Goal: Find specific page/section: Find specific page/section

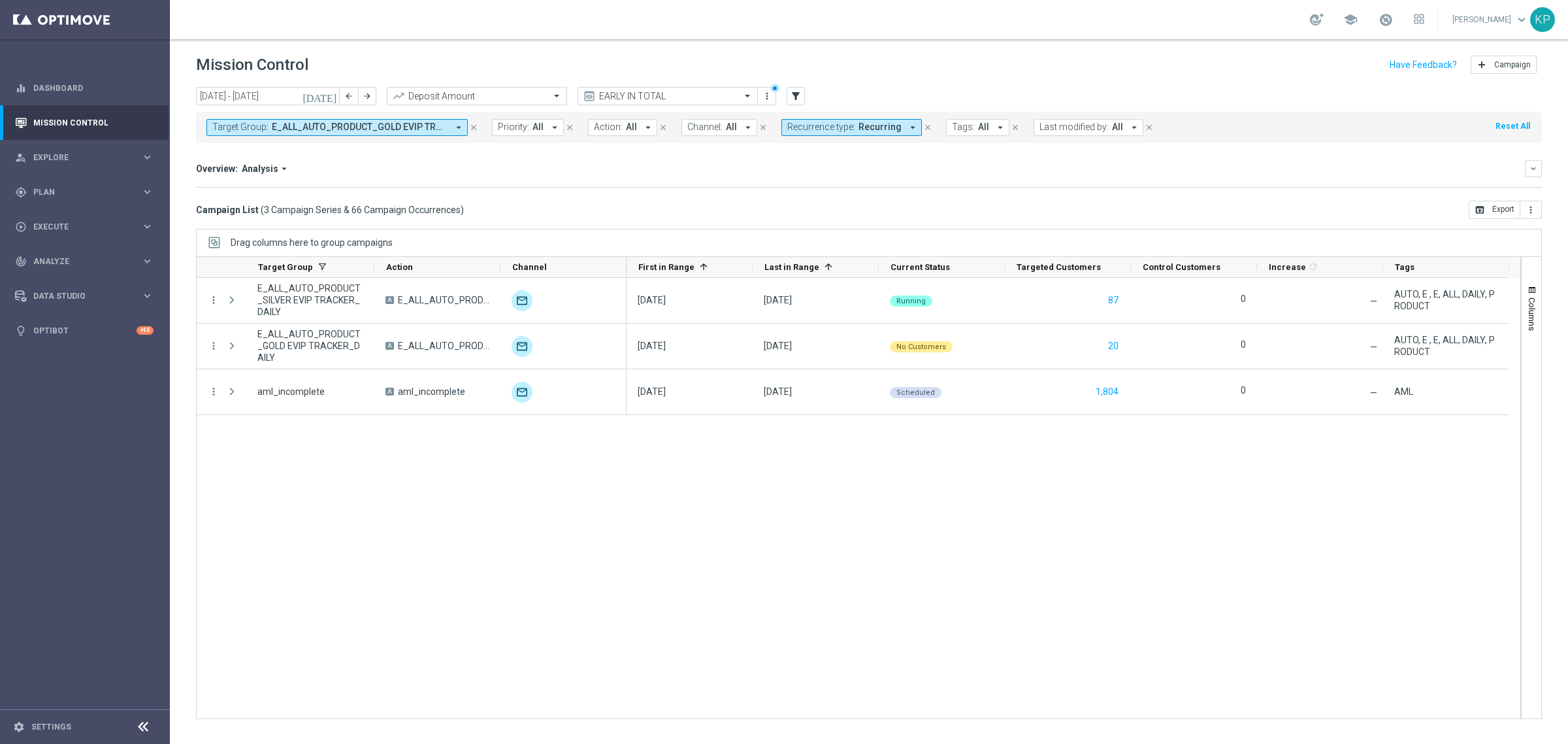
click at [819, 133] on button "Recurrence type: Recurring arrow_drop_down" at bounding box center [852, 127] width 141 height 17
click at [811, 204] on label "Non-Recurring" at bounding box center [826, 199] width 50 height 8
click at [805, 217] on label "Recurring" at bounding box center [817, 220] width 33 height 8
click at [701, 168] on div "Overview: Analysis arrow_drop_down" at bounding box center [860, 168] width 1329 height 12
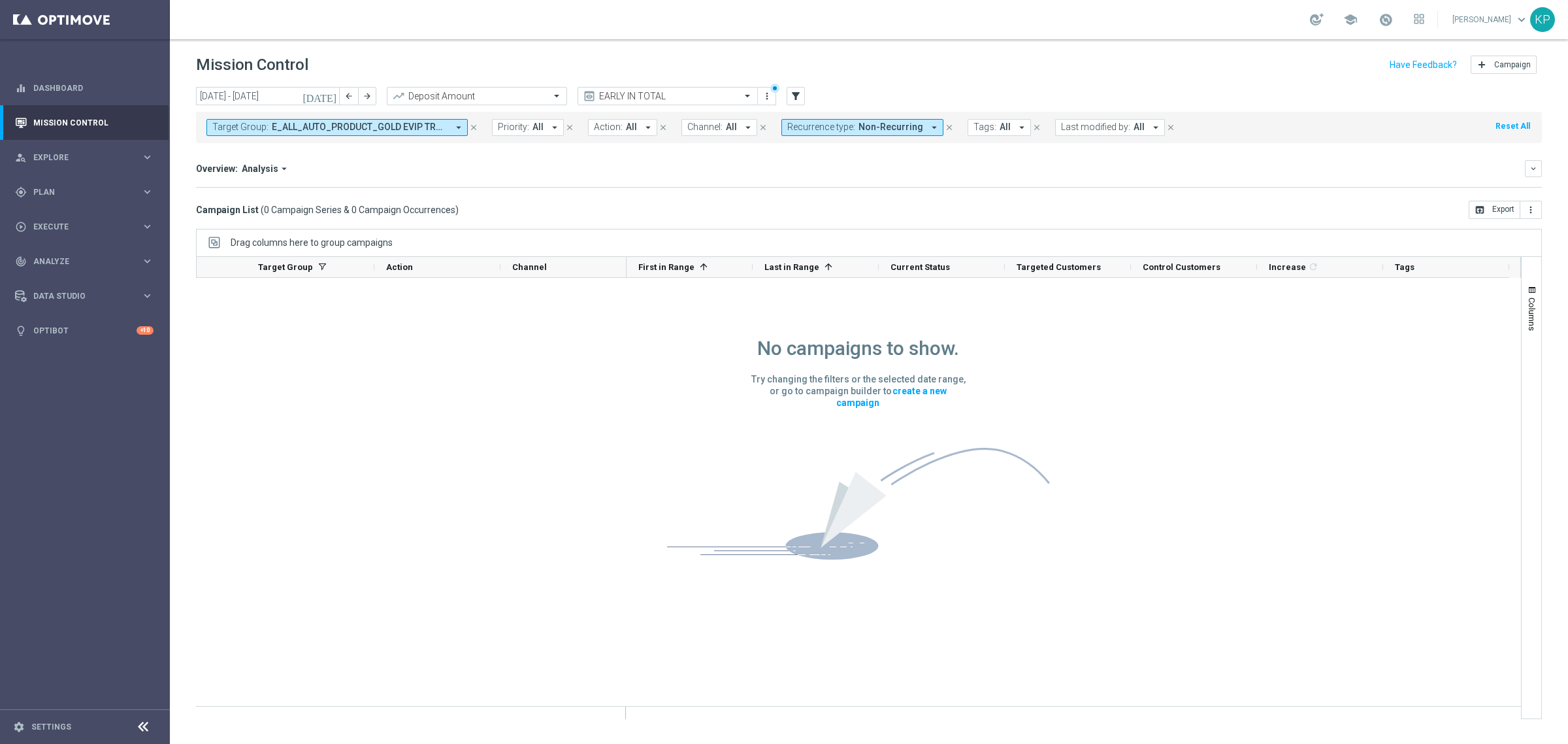
click at [431, 129] on span "E_ALL_AUTO_PRODUCT_GOLD EVIP TRACKER_DAILY, E_ALL_AUTO_PRODUCT_SILVER EVIP TRAC…" at bounding box center [359, 127] width 176 height 11
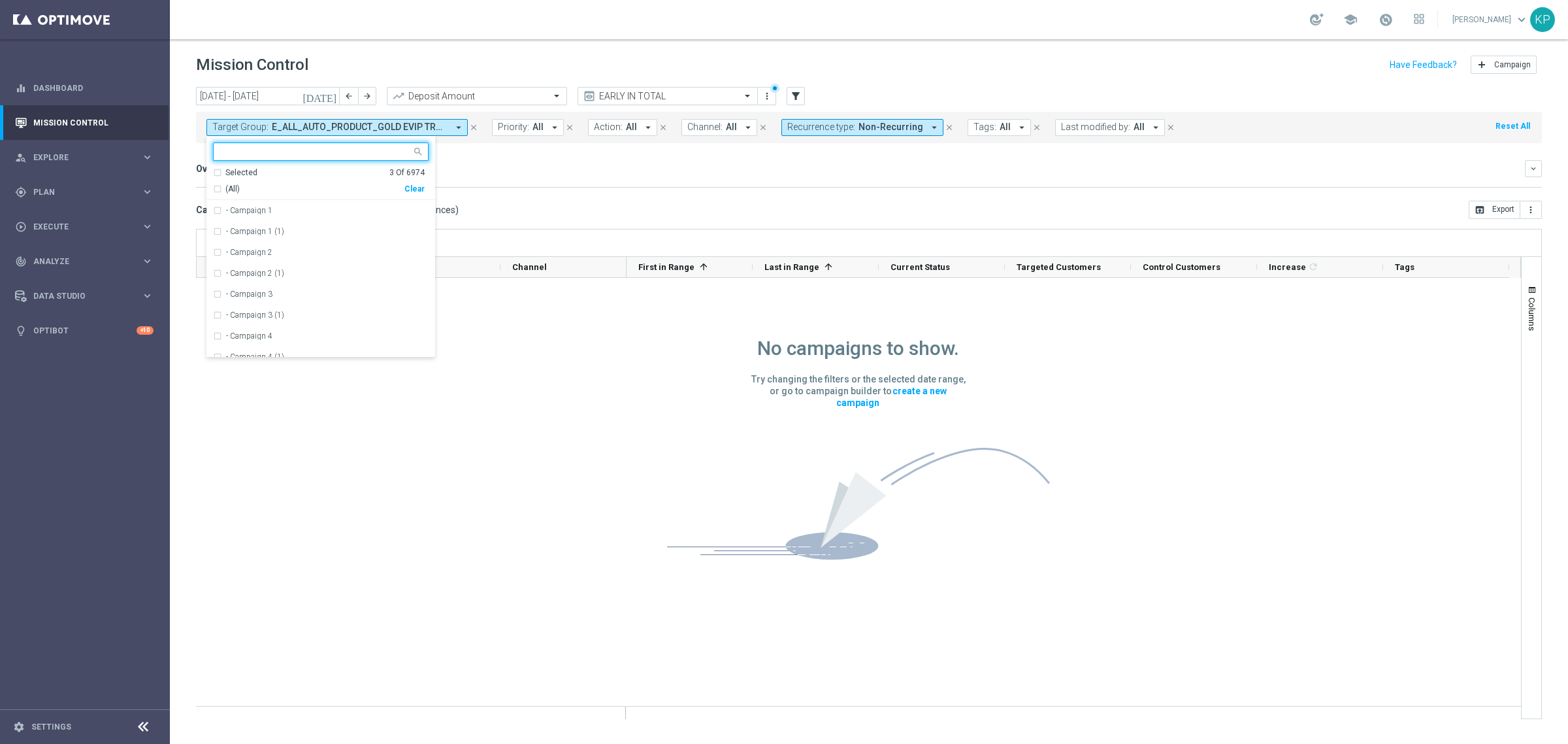
click at [232, 175] on div "Selected" at bounding box center [241, 173] width 32 height 11
click at [226, 191] on span "(All Search Results)" at bounding box center [261, 189] width 72 height 11
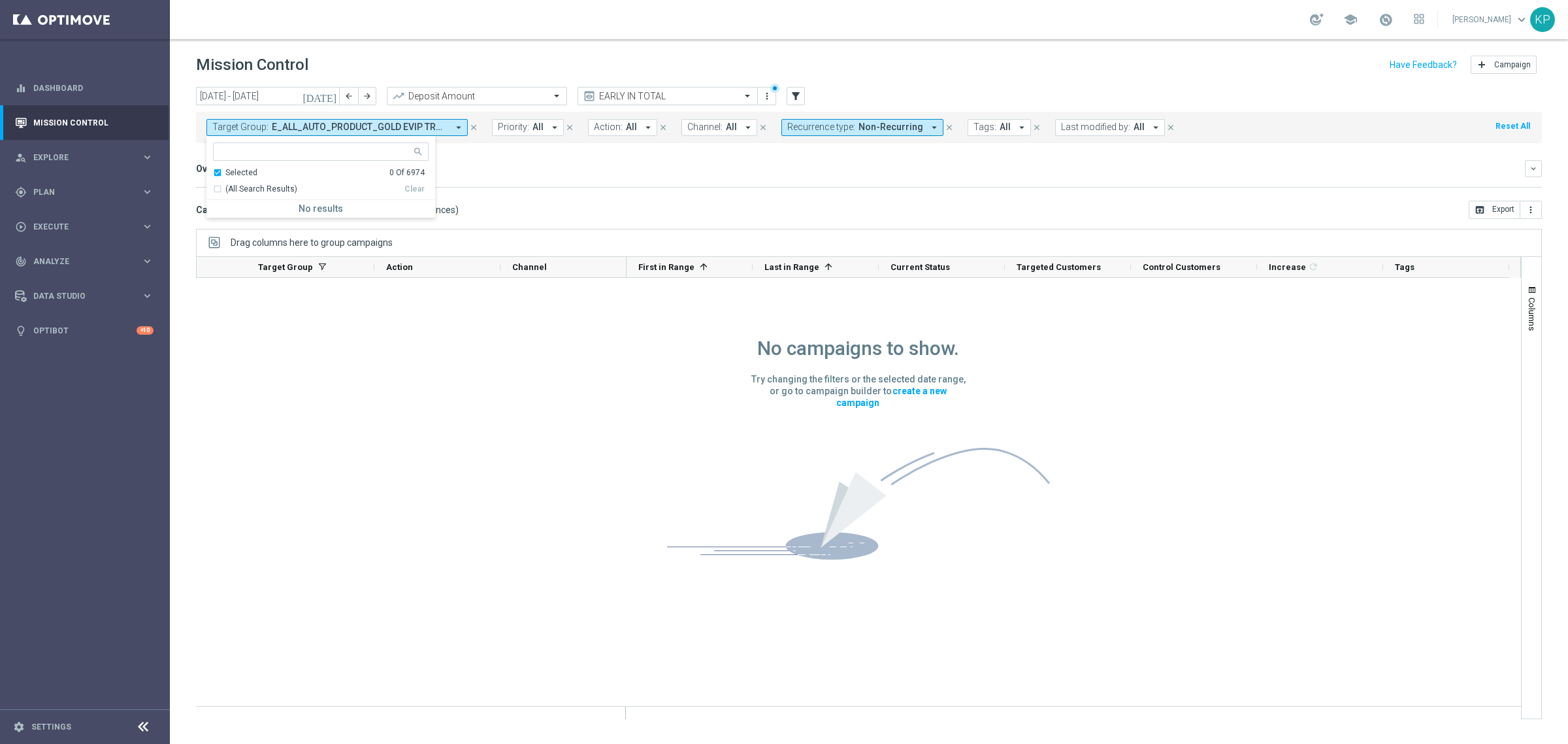
click at [555, 196] on mini-dashboard "Overview: Analysis arrow_drop_down keyboard_arrow_down Increase In Deposit Amou…" at bounding box center [869, 171] width 1346 height 57
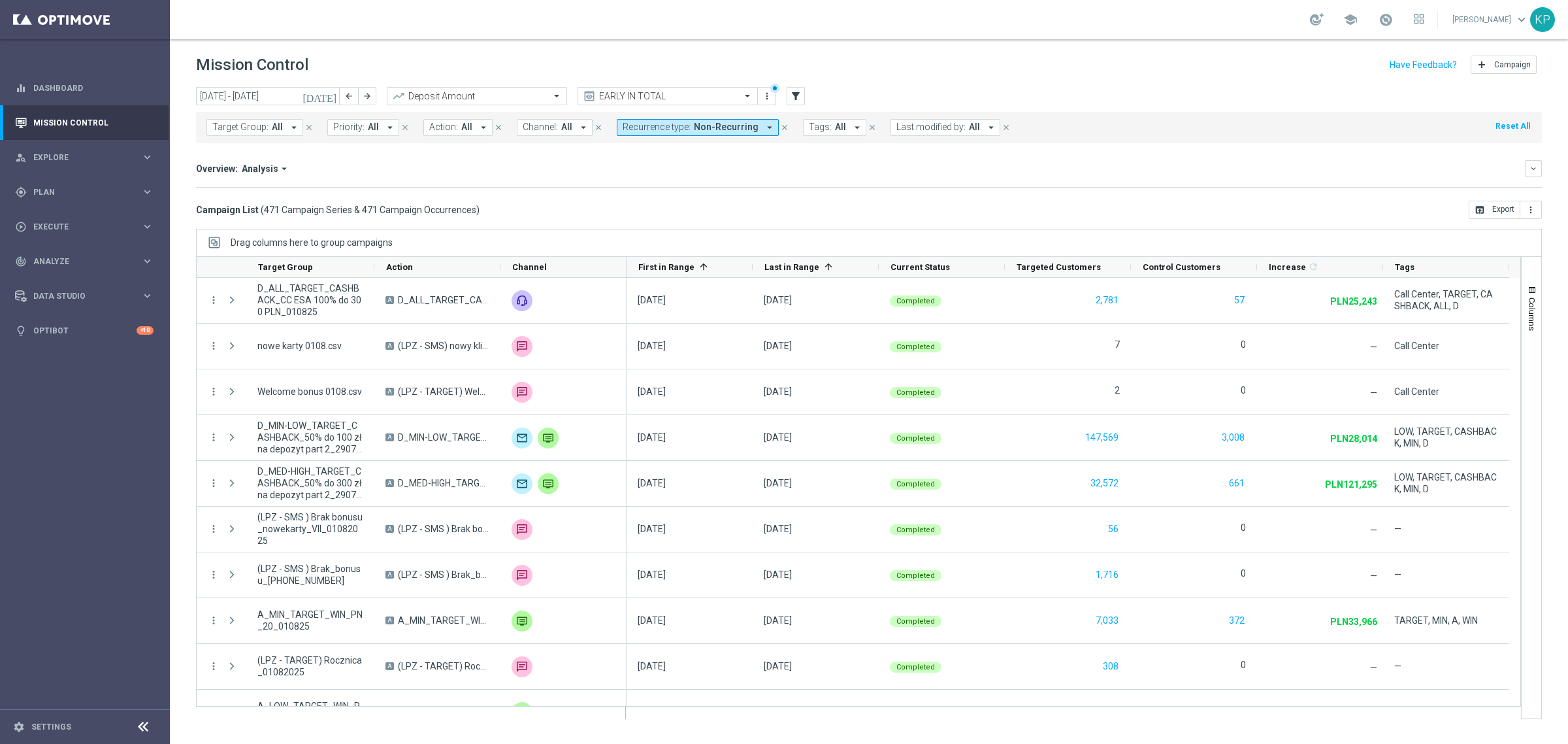
click at [929, 130] on span "Last modified by:" at bounding box center [931, 127] width 69 height 11
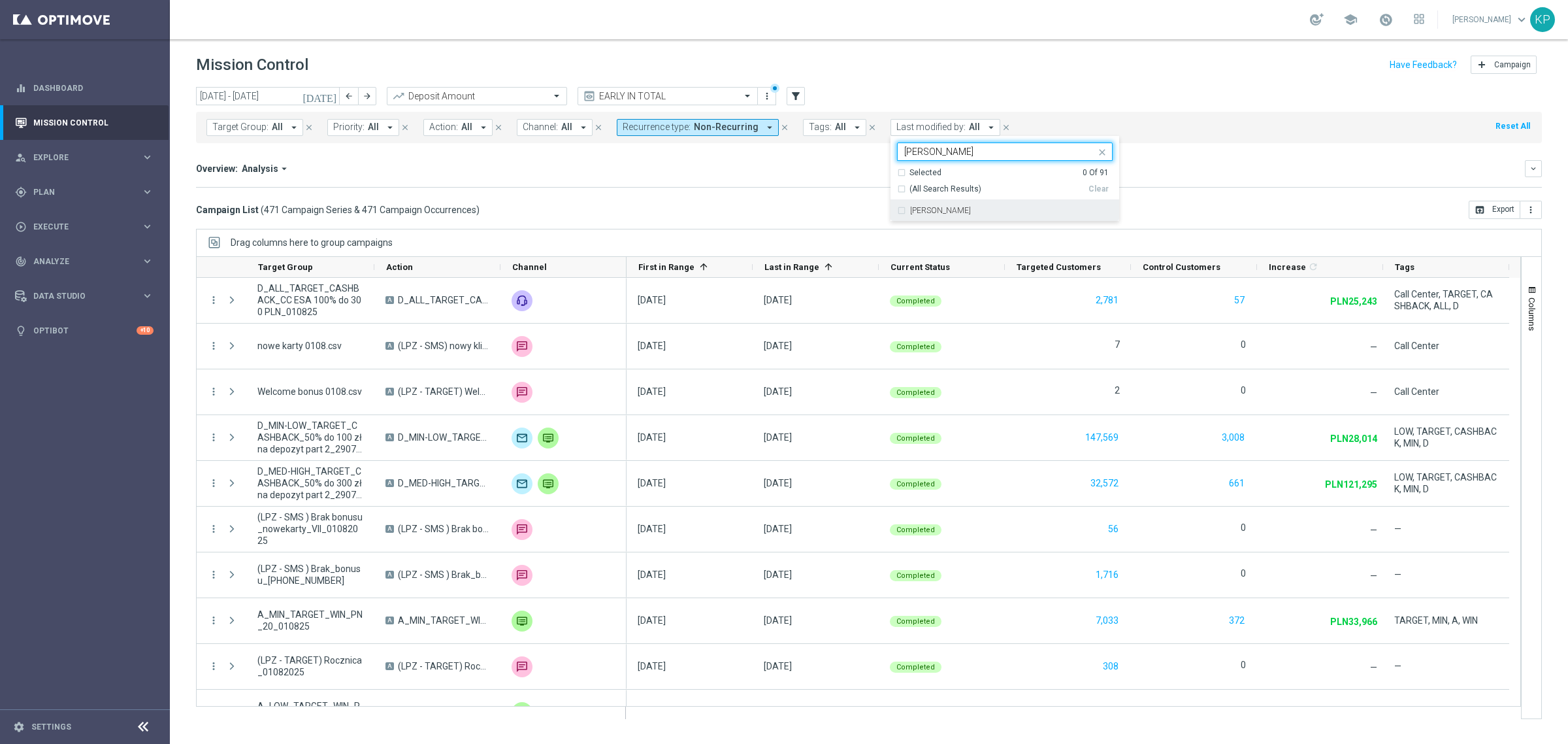
click at [989, 206] on div "[PERSON_NAME]" at bounding box center [1004, 211] width 216 height 21
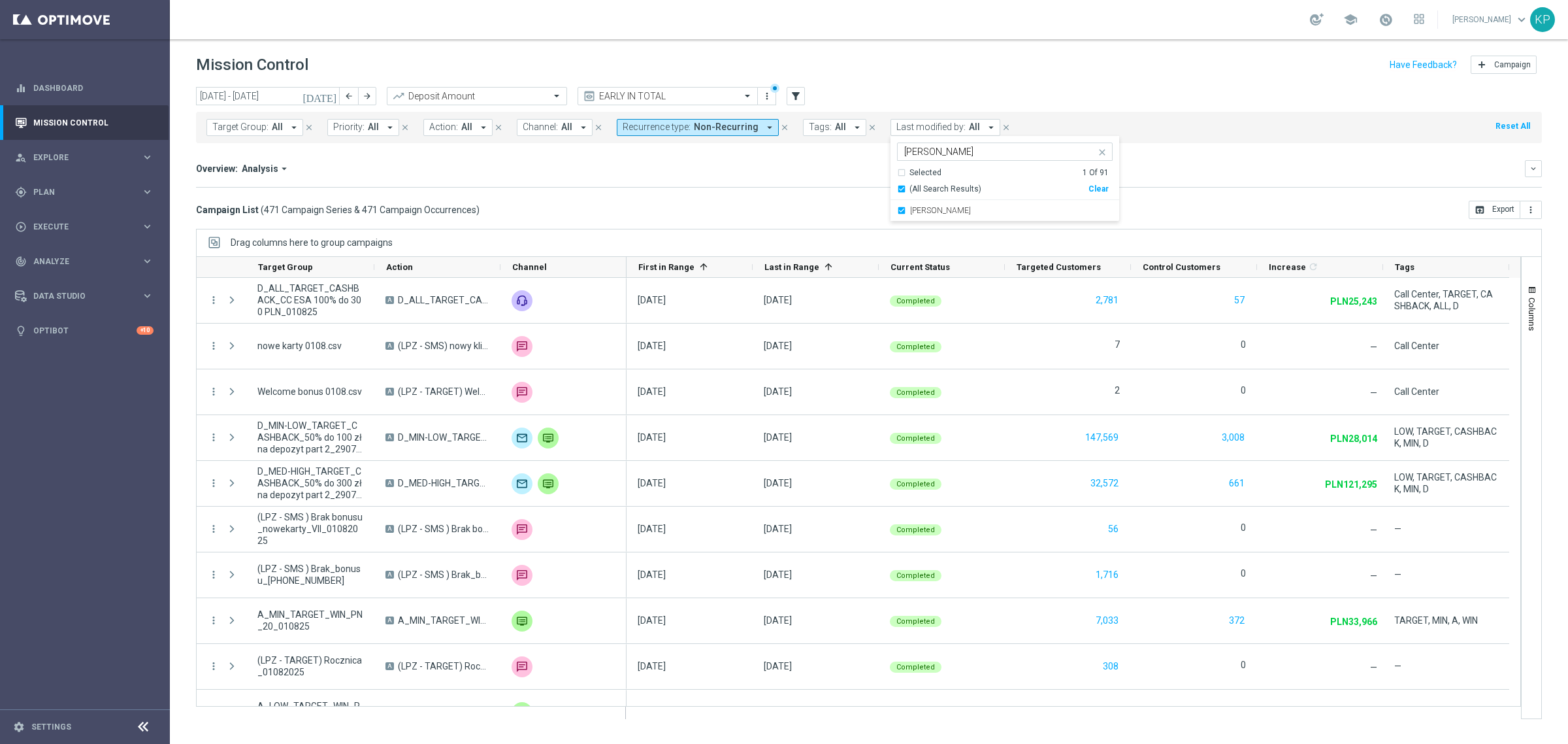
click at [960, 149] on input "[PERSON_NAME]" at bounding box center [1000, 152] width 191 height 11
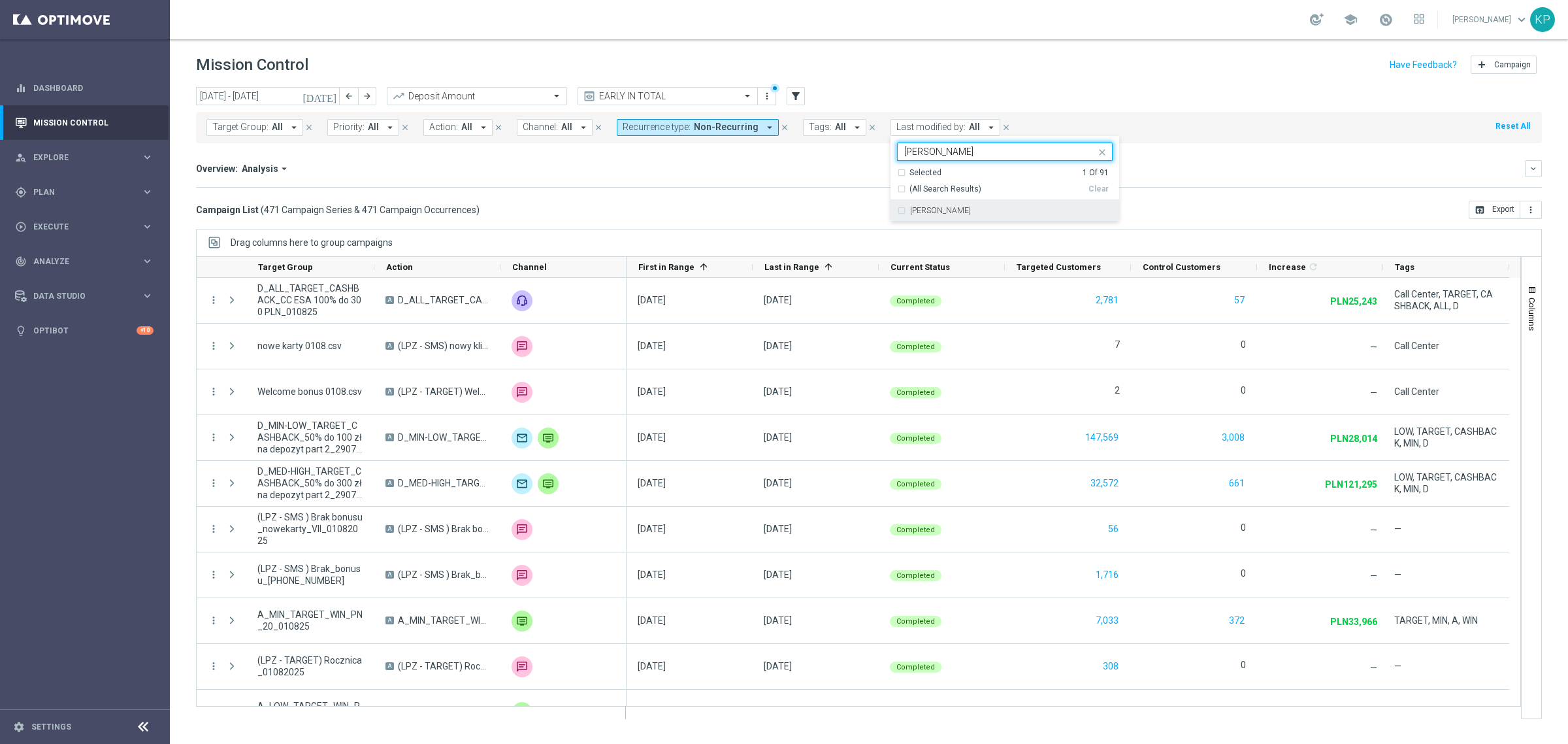
click at [910, 210] on label "[PERSON_NAME]" at bounding box center [940, 210] width 61 height 8
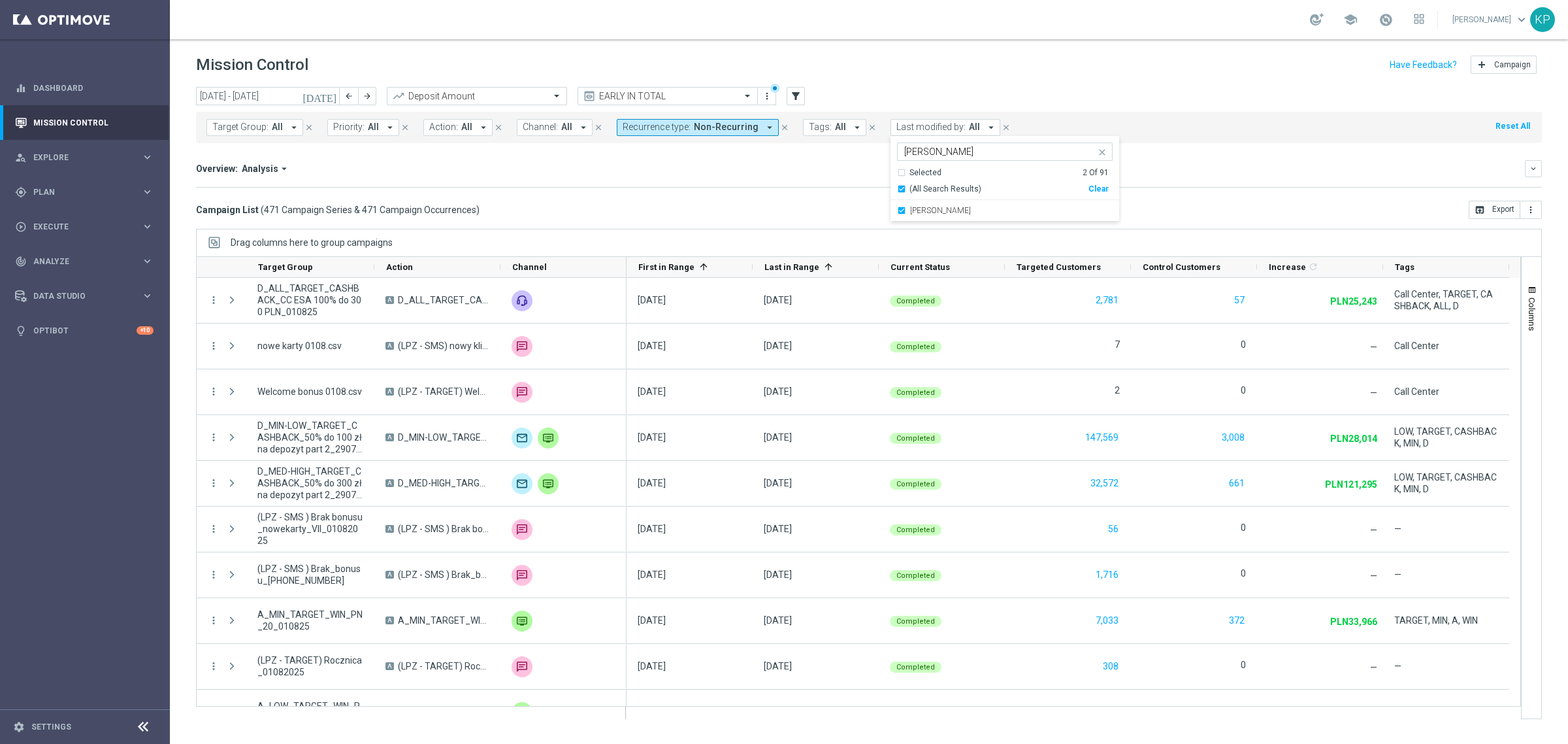
click at [918, 155] on input "[PERSON_NAME]" at bounding box center [1000, 152] width 191 height 11
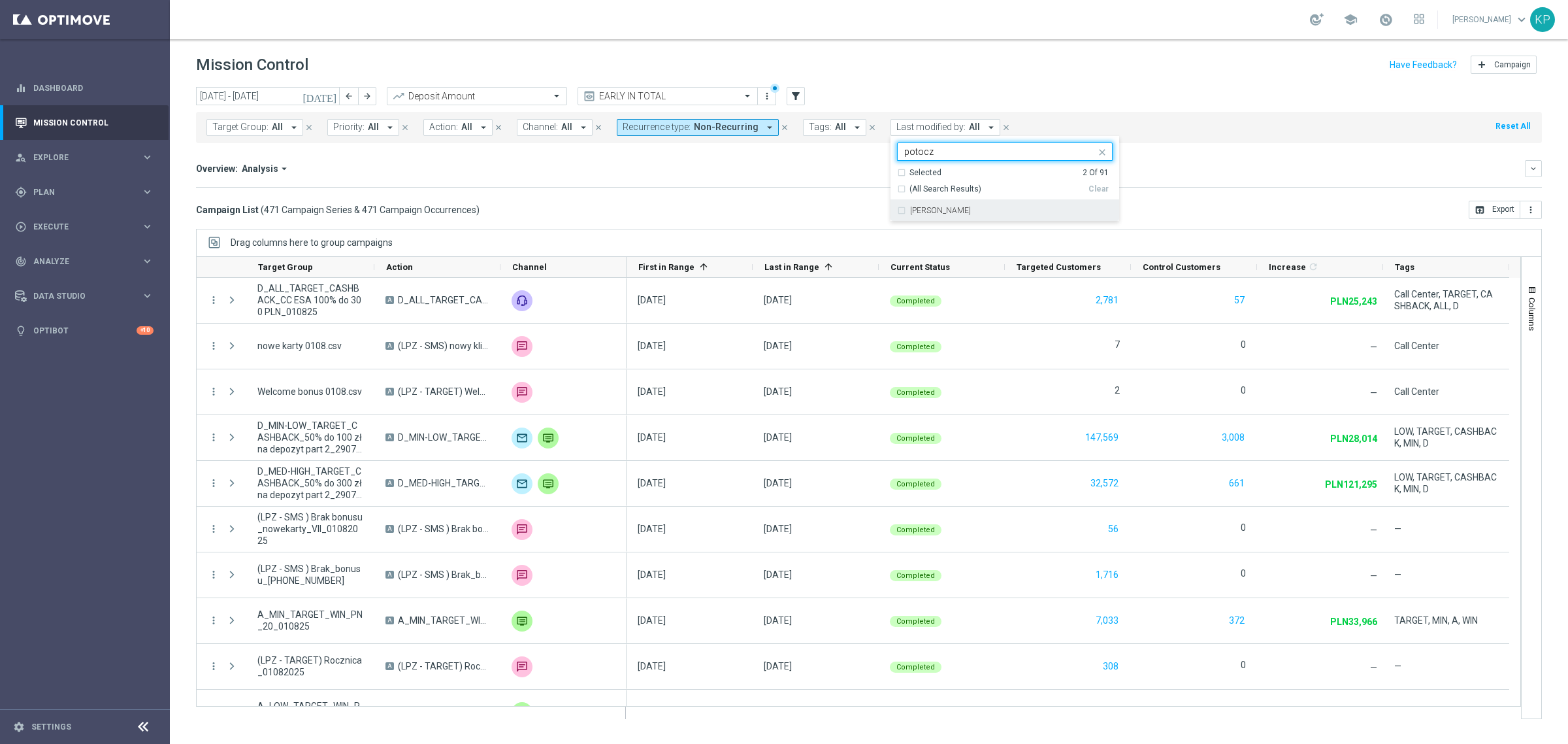
click at [919, 208] on label "[PERSON_NAME]" at bounding box center [940, 210] width 61 height 8
type input "potocz"
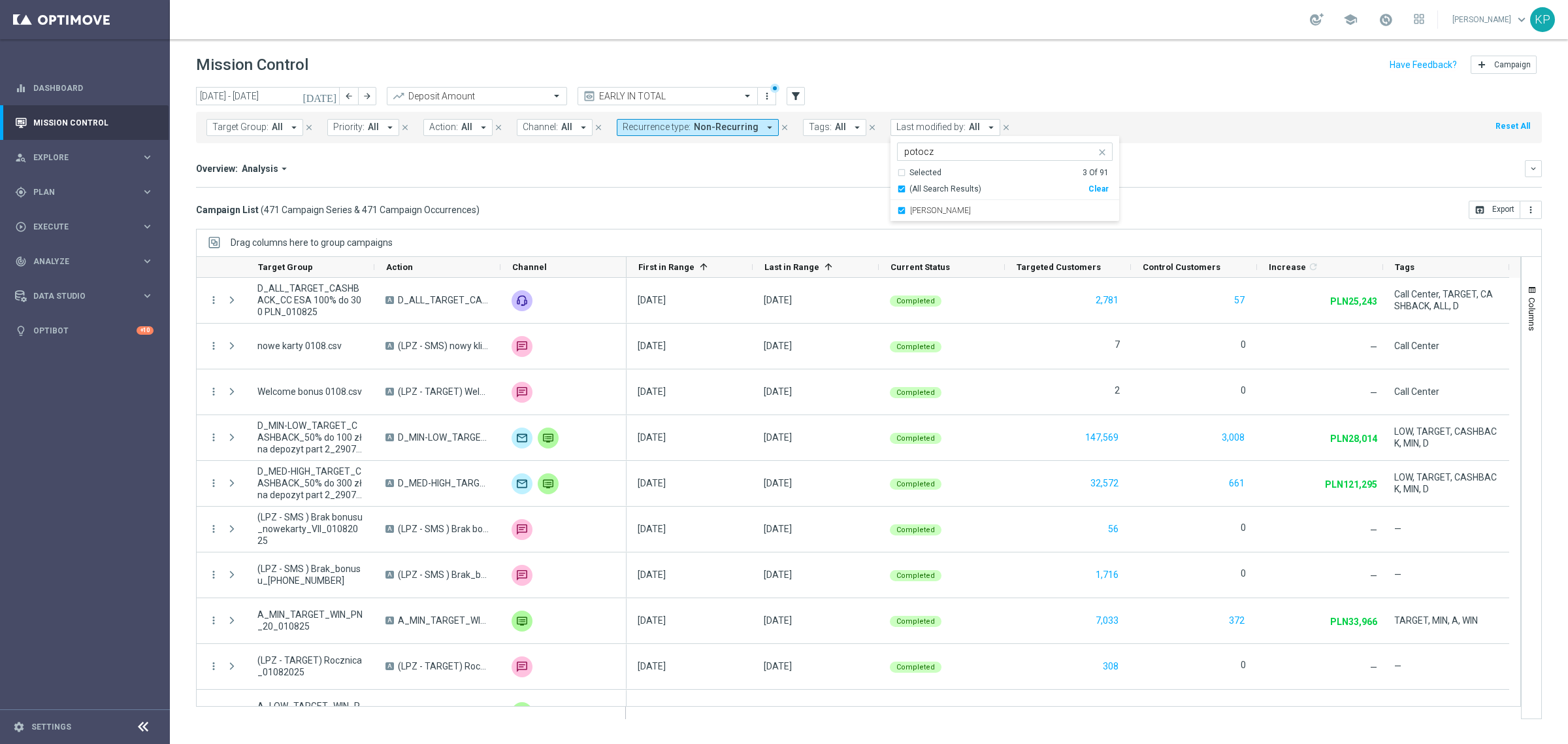
click at [831, 187] on div "Increase In Deposit Amount refresh PLN5.3M Credible PLN1.3 Per Customer (PLN4.4…" at bounding box center [869, 187] width 1346 height 1
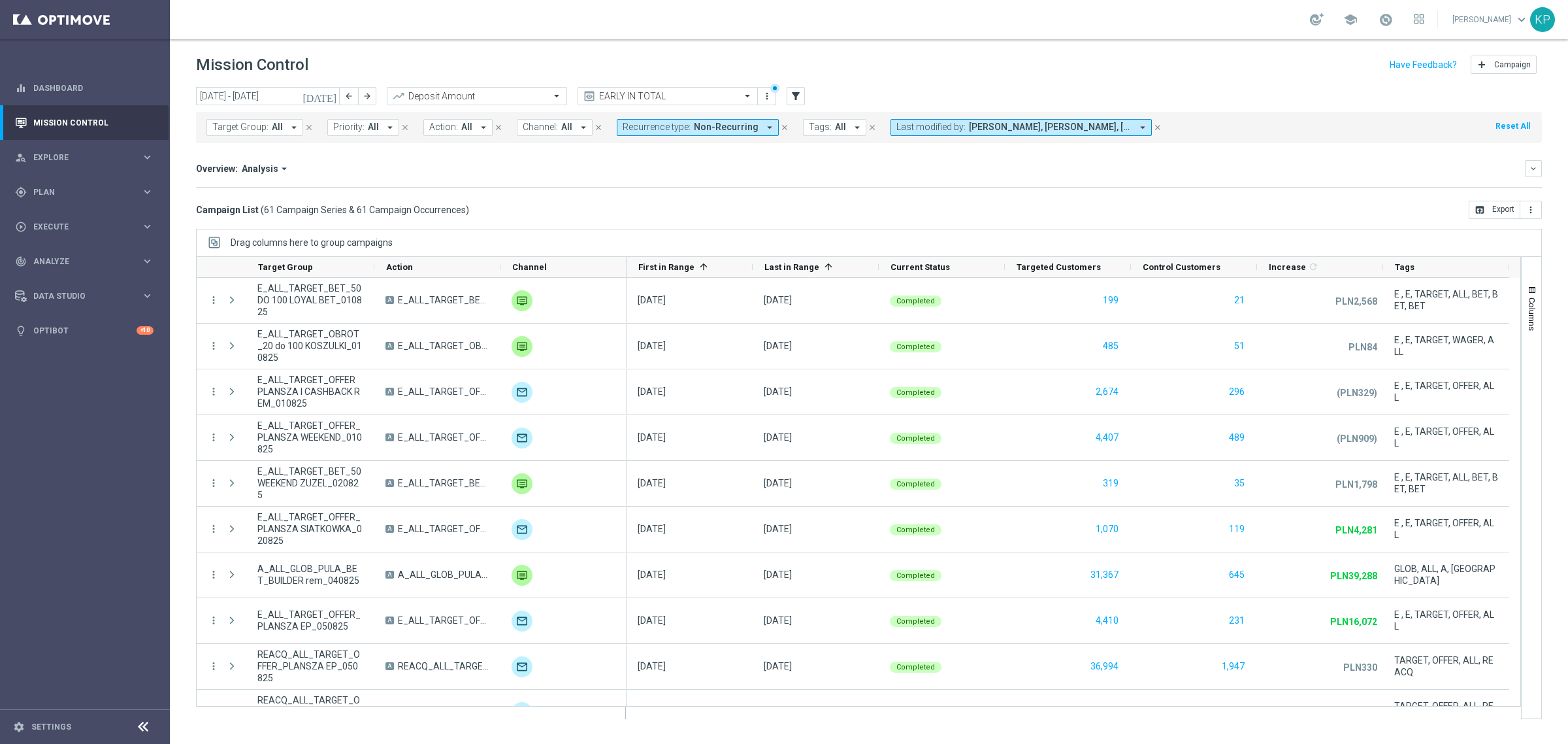
click at [338, 95] on icon "[DATE]" at bounding box center [319, 96] width 35 height 12
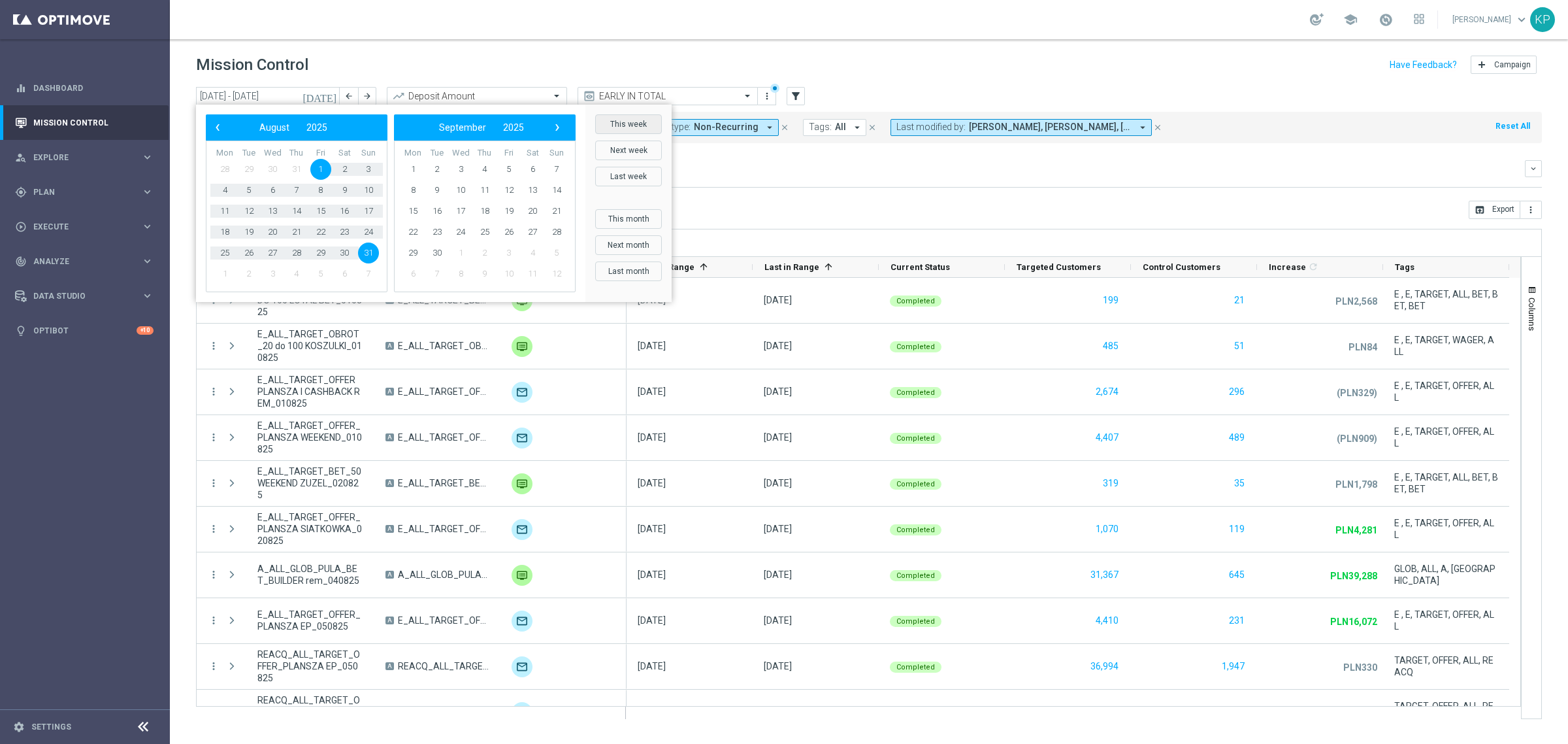
click at [615, 121] on button "This week" at bounding box center [628, 124] width 67 height 19
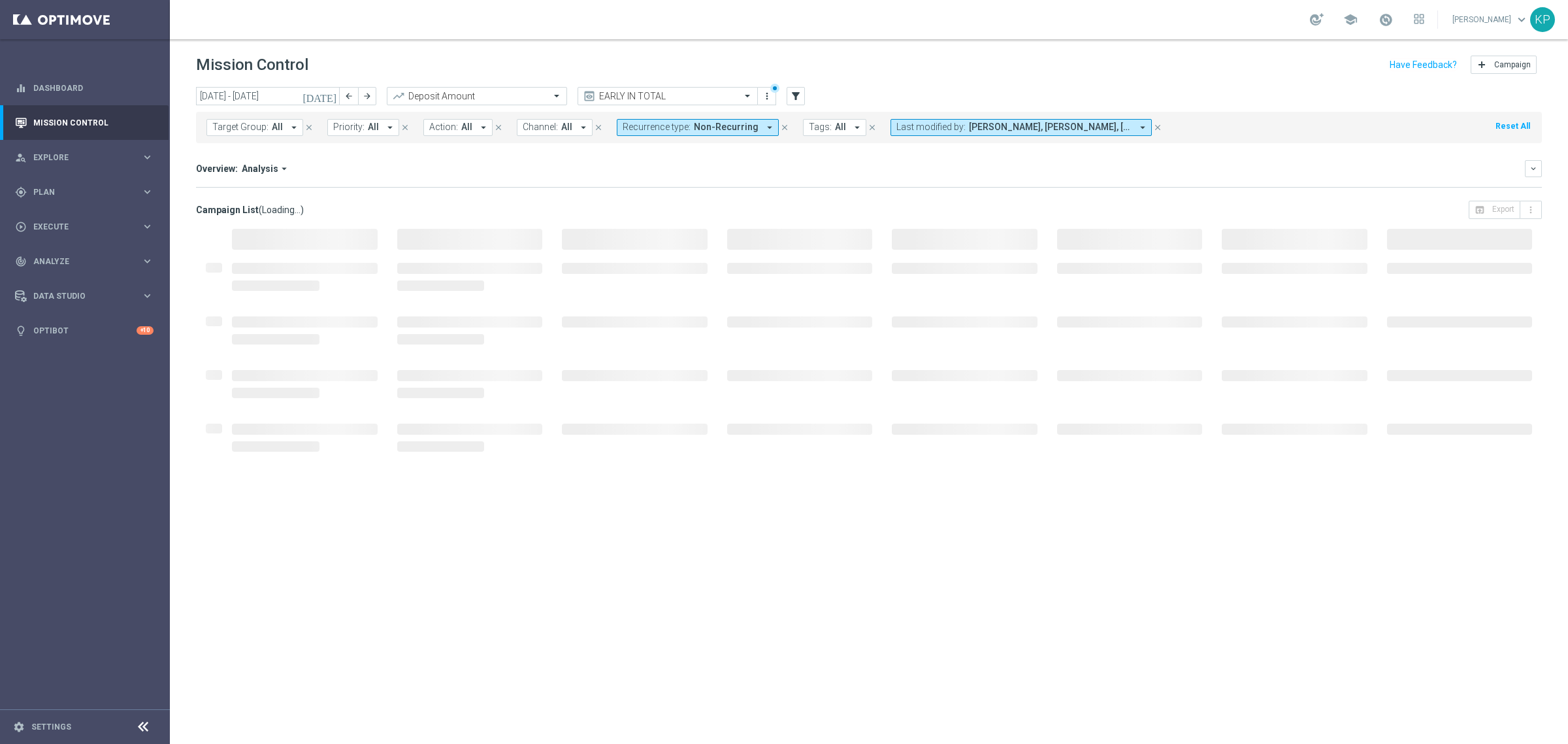
type input "[DATE] - [DATE]"
